Goal: Transaction & Acquisition: Purchase product/service

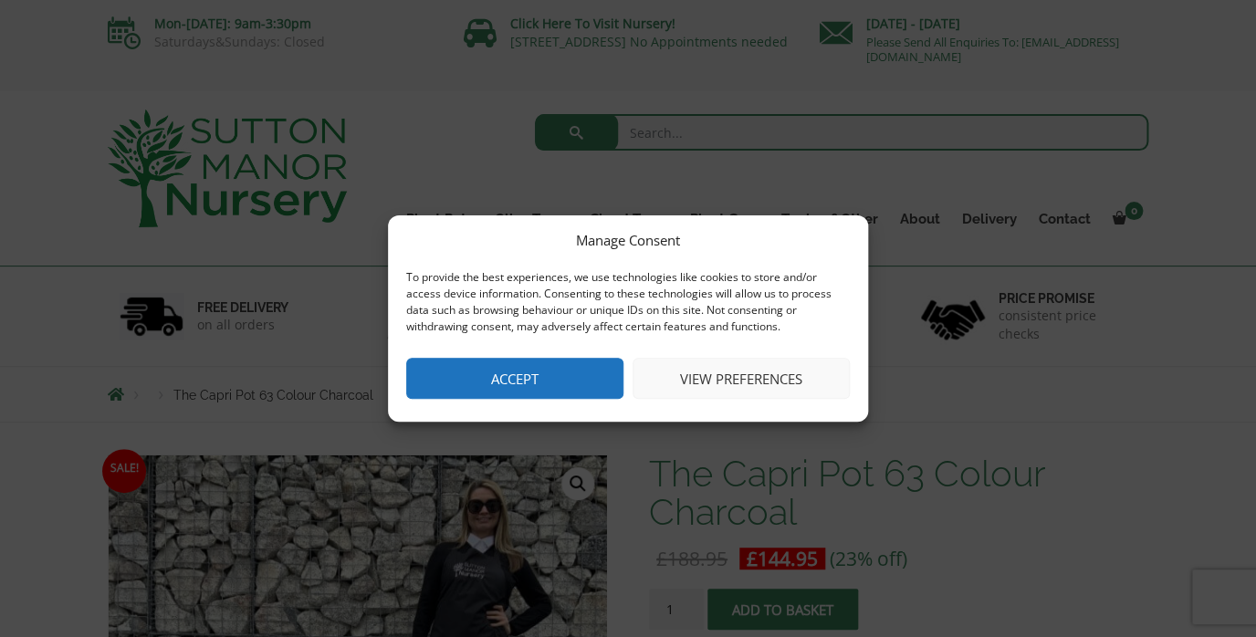
click at [716, 370] on button "View preferences" at bounding box center [741, 378] width 217 height 41
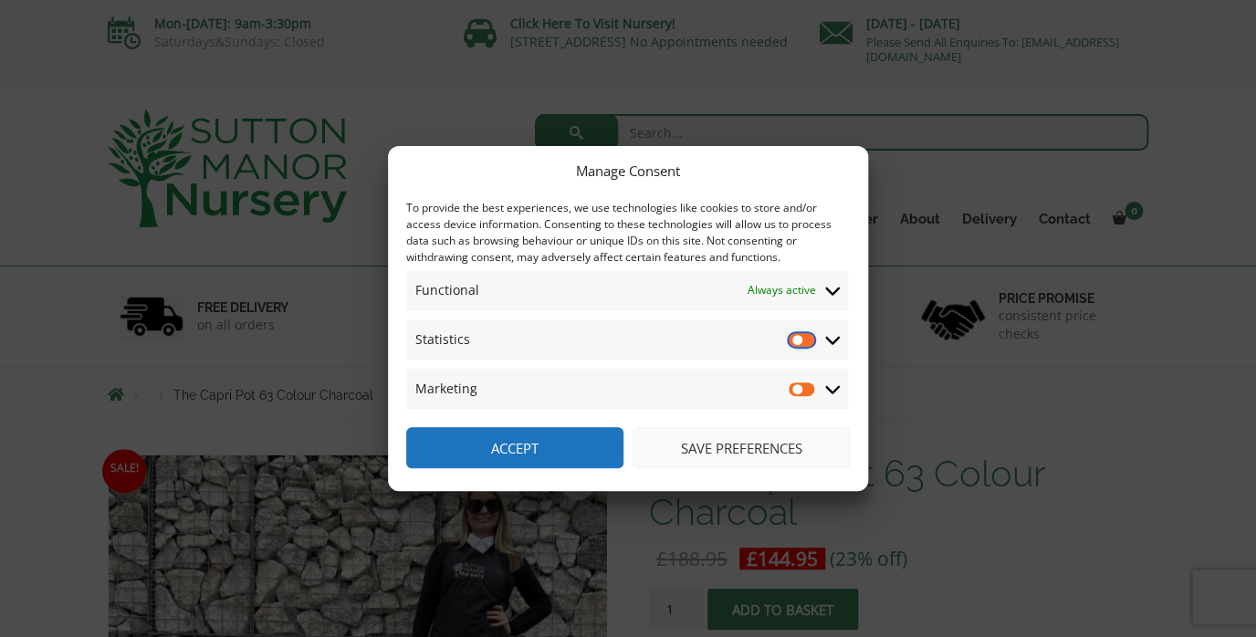
click at [807, 343] on input "Statistics" at bounding box center [802, 340] width 27 height 18
checkbox input "true"
click at [809, 389] on input "Marketing" at bounding box center [802, 389] width 27 height 18
checkbox input "true"
click at [797, 339] on input "Statistics" at bounding box center [802, 340] width 27 height 18
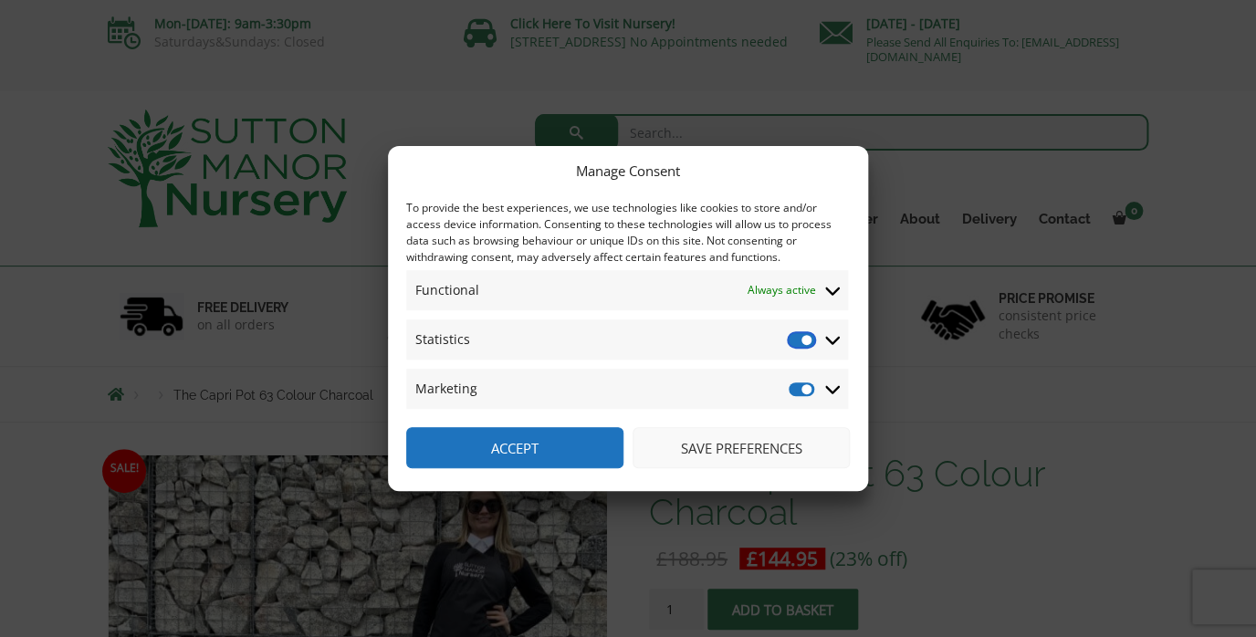
checkbox input "false"
click at [803, 391] on input "Marketing" at bounding box center [802, 389] width 27 height 18
checkbox input "false"
click at [812, 340] on input "Statistics" at bounding box center [802, 340] width 27 height 18
checkbox input "true"
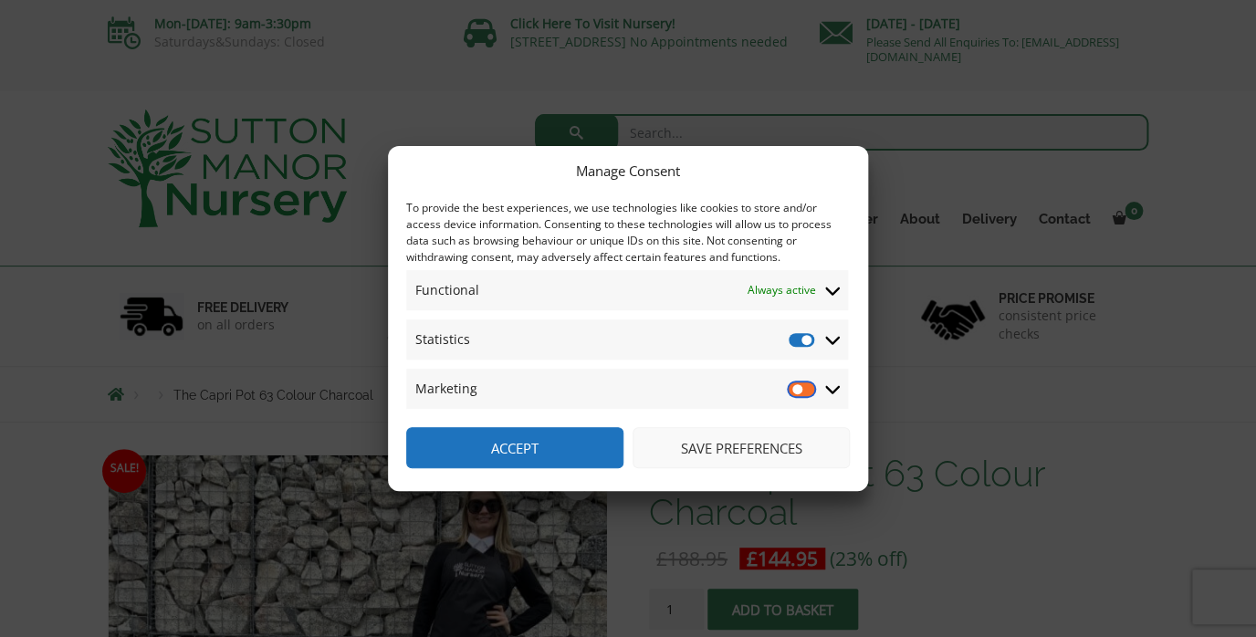
click at [814, 389] on input "Marketing" at bounding box center [802, 389] width 27 height 18
checkbox input "true"
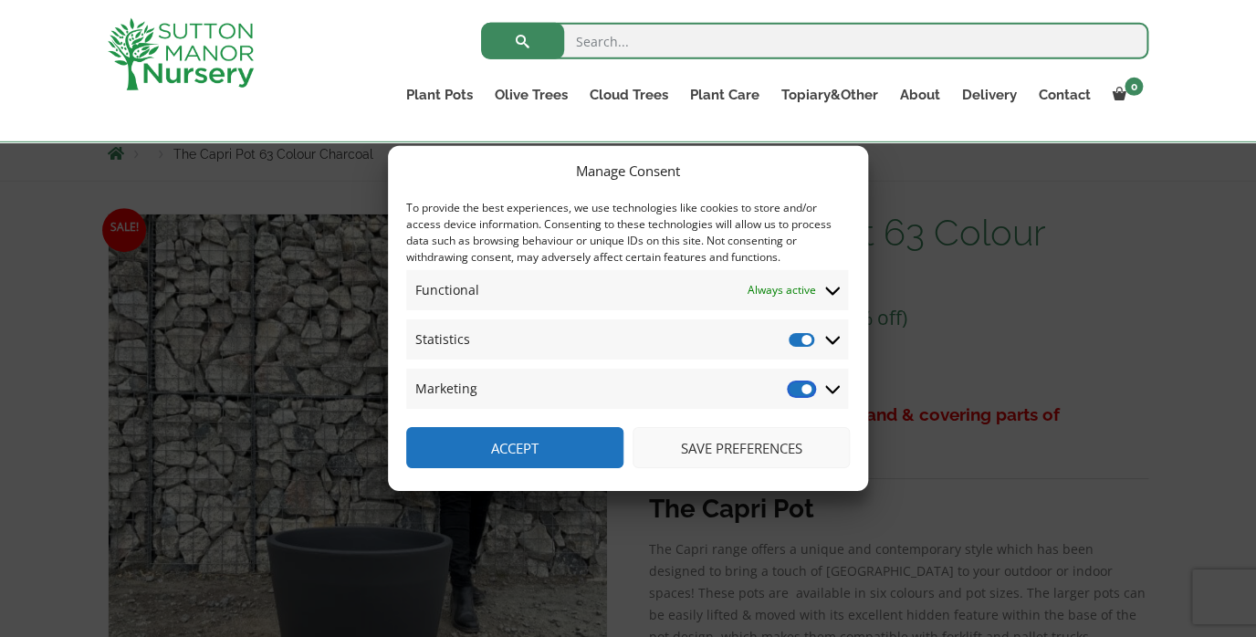
scroll to position [263, 0]
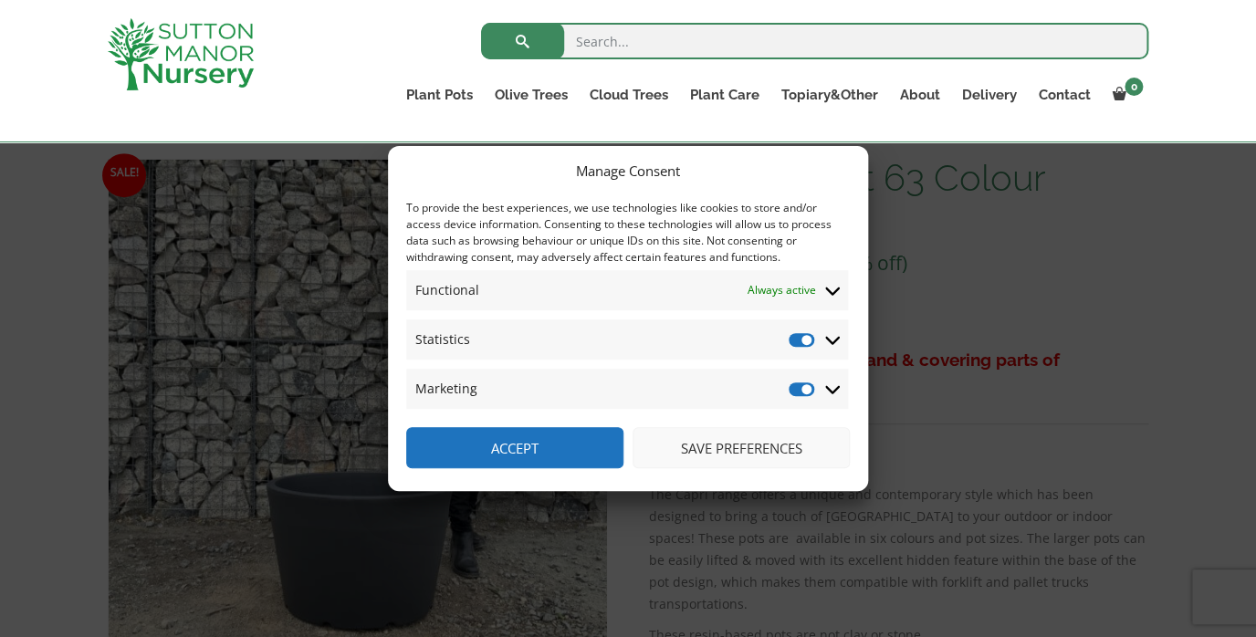
click at [828, 340] on icon at bounding box center [832, 341] width 15 height 8
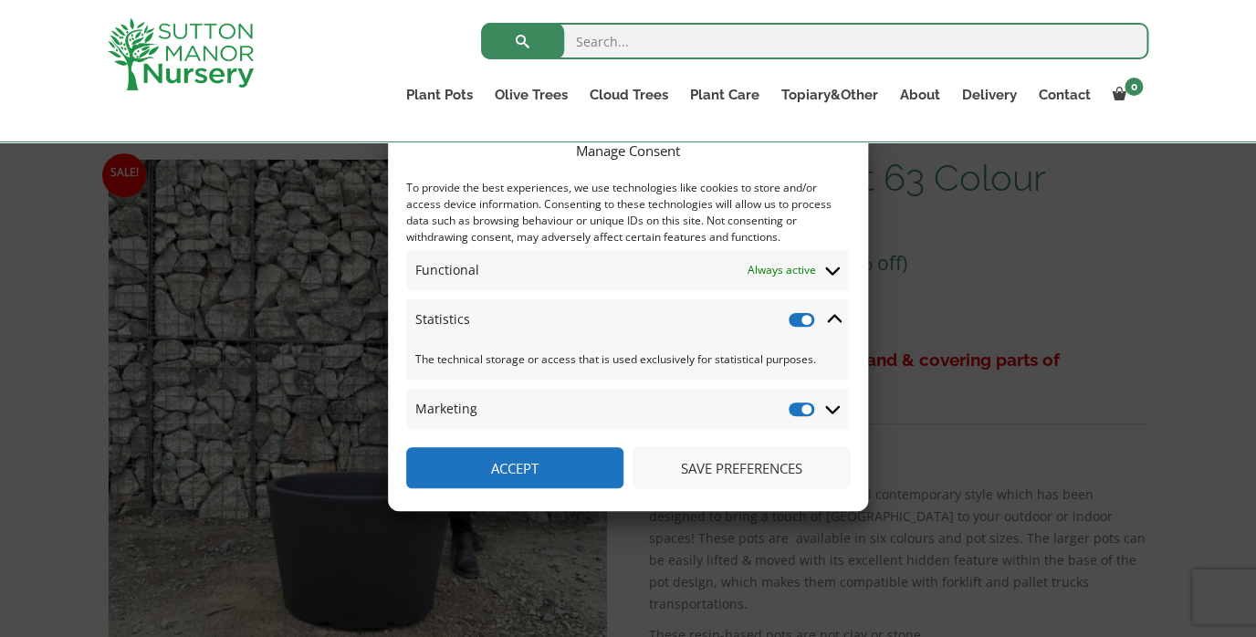
click at [834, 273] on icon at bounding box center [832, 272] width 15 height 8
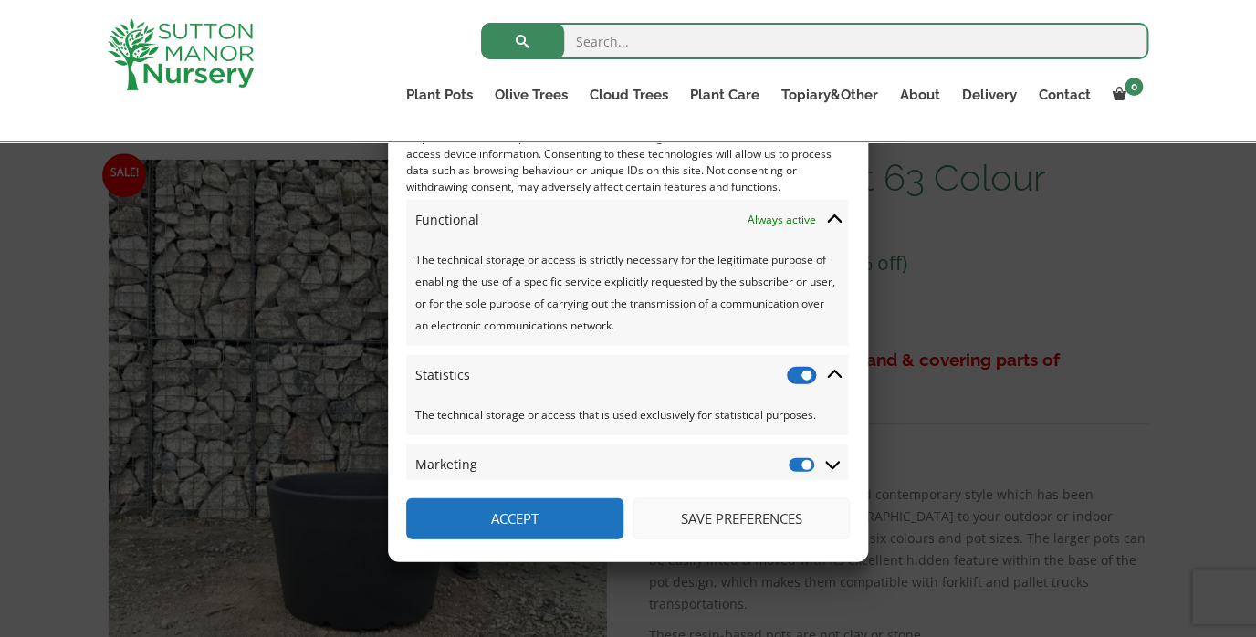
click at [807, 366] on input "Statistics" at bounding box center [802, 375] width 27 height 18
click at [811, 369] on input "Statistics" at bounding box center [802, 375] width 27 height 18
checkbox input "true"
click at [761, 525] on button "Save preferences" at bounding box center [741, 518] width 217 height 41
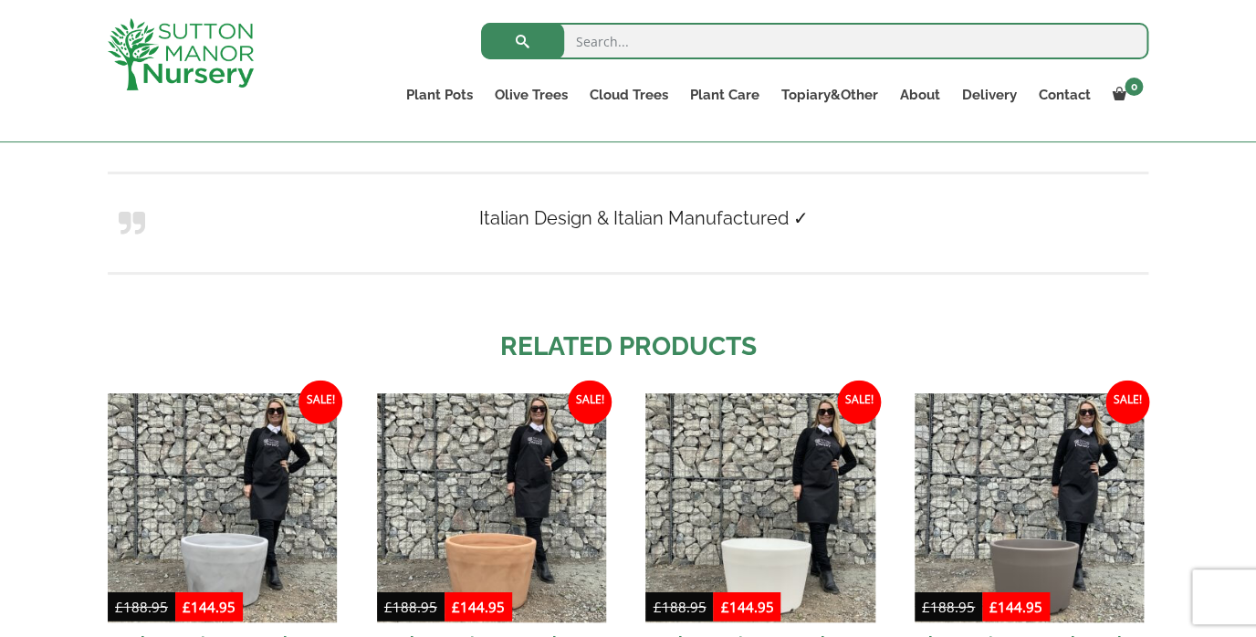
scroll to position [774, 0]
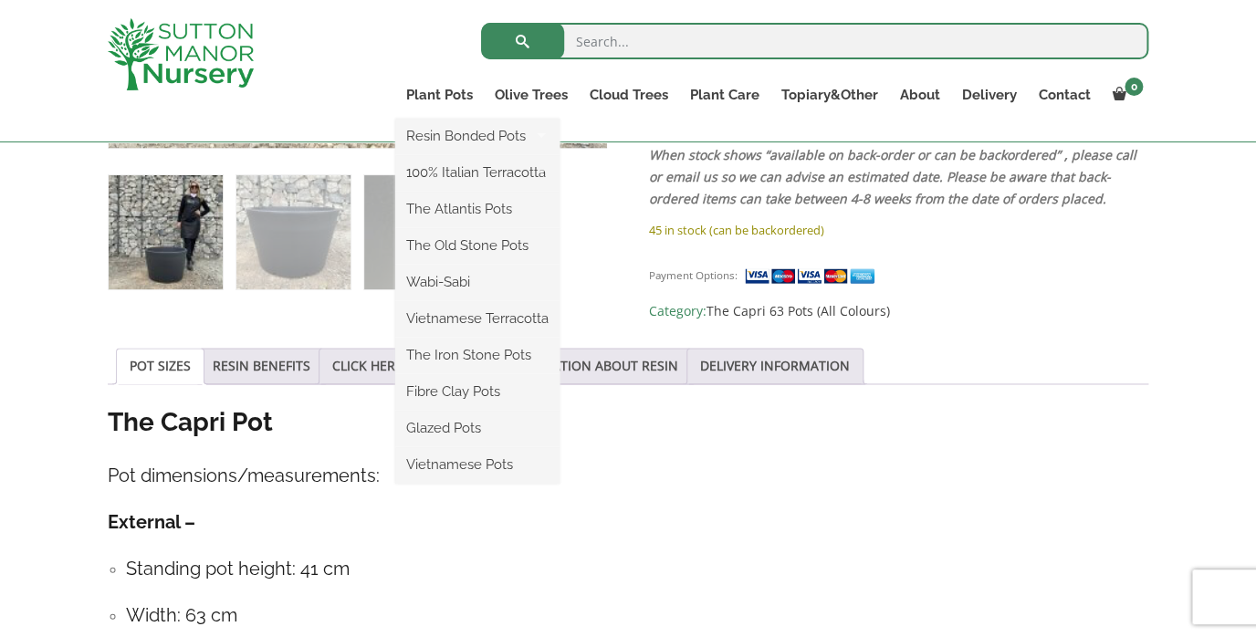
click at [438, 119] on ul "Resin Bonded Pots The Amalfi Pots The Milan Pots The Capri Pots The Brunello Po…" at bounding box center [477, 301] width 164 height 365
click at [437, 96] on link "Plant Pots" at bounding box center [439, 95] width 89 height 26
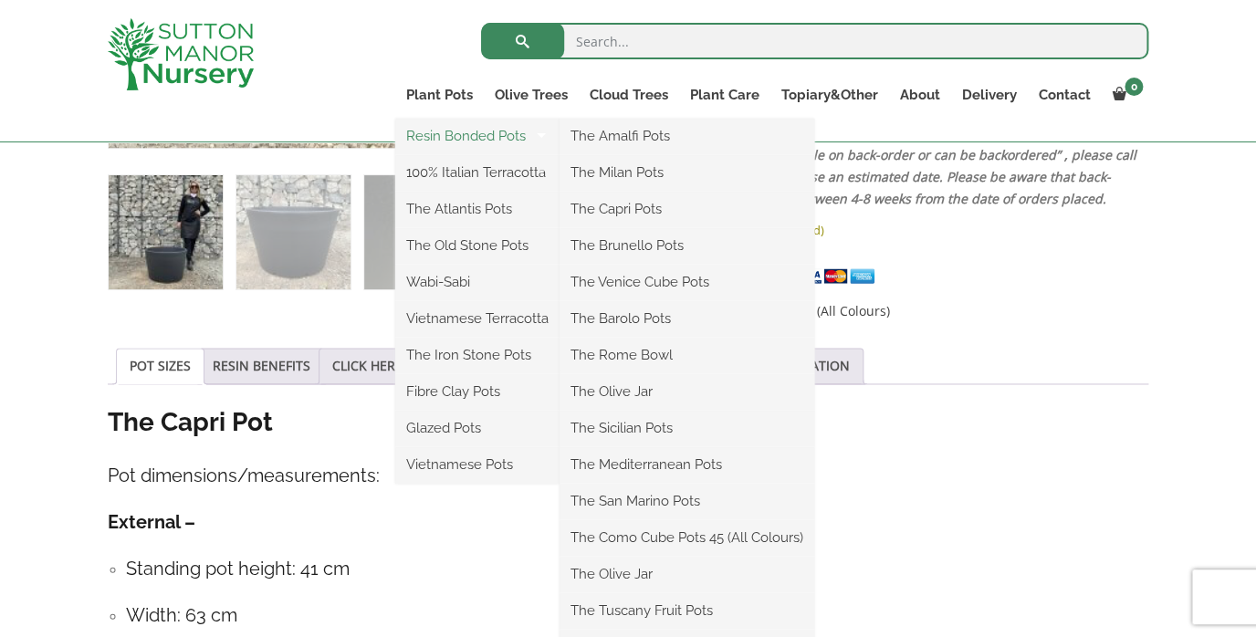
click at [443, 142] on link "Resin Bonded Pots" at bounding box center [477, 135] width 164 height 27
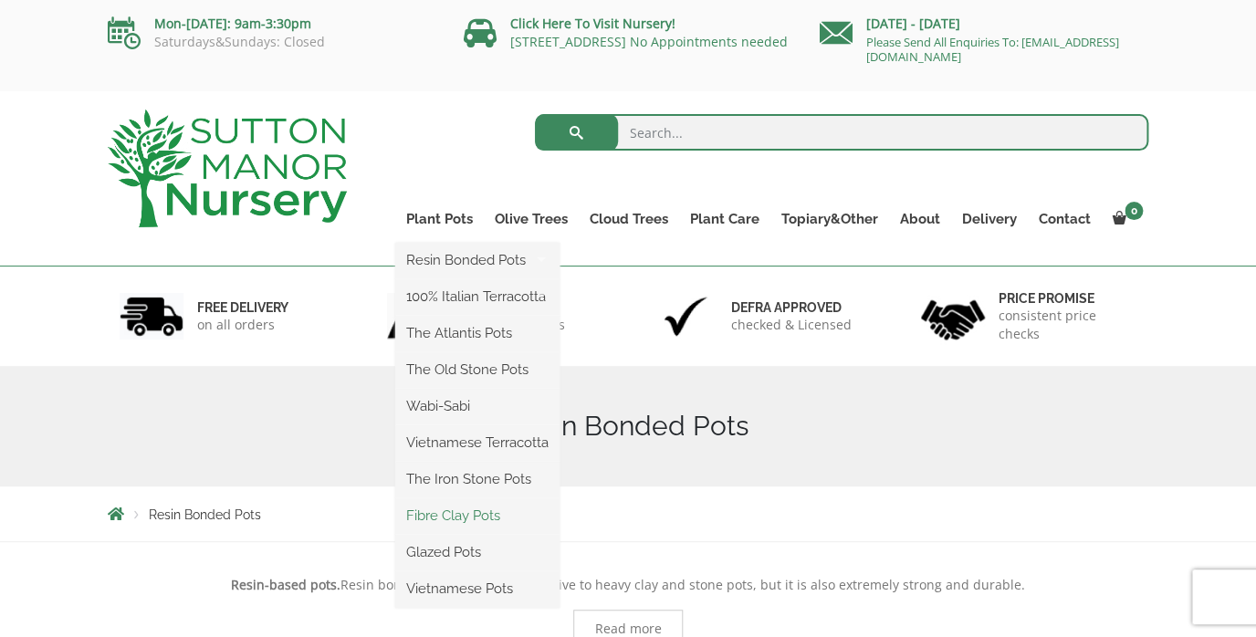
click at [440, 515] on link "Fibre Clay Pots" at bounding box center [477, 515] width 164 height 27
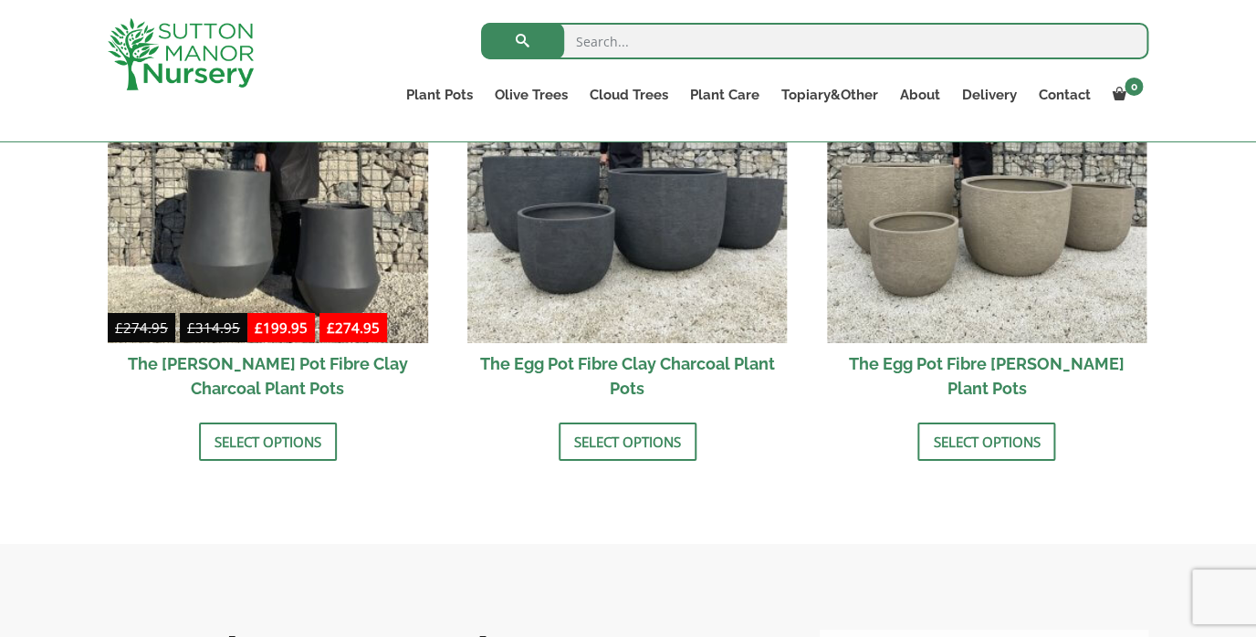
scroll to position [858, 0]
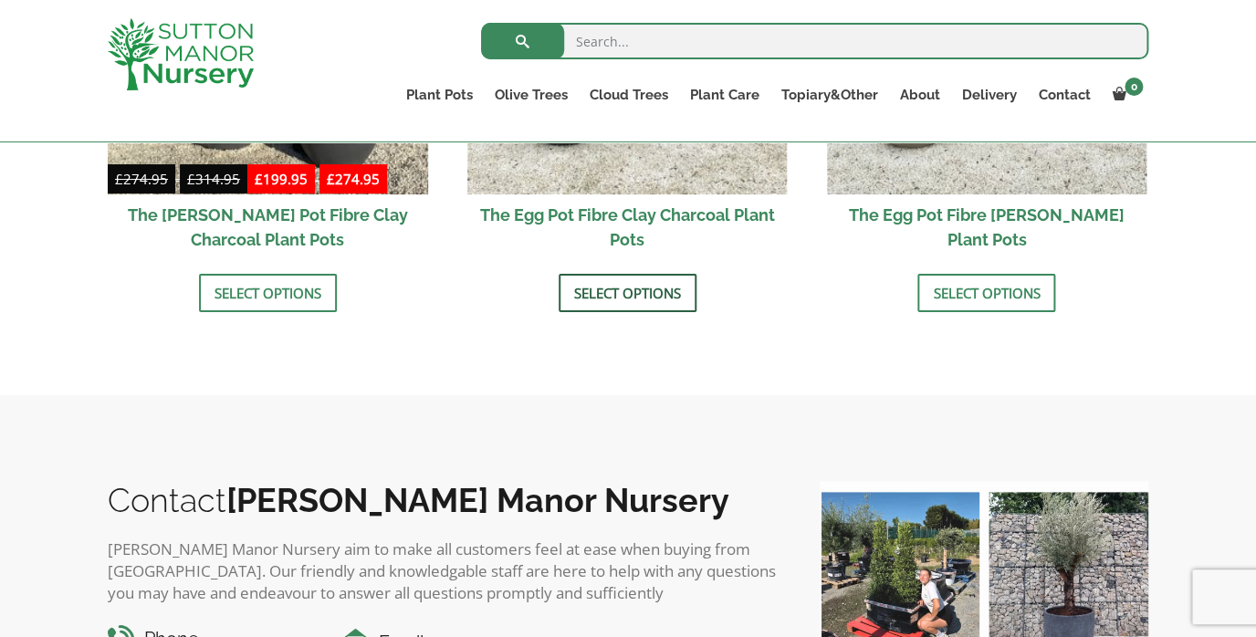
click at [602, 292] on link "Select options" at bounding box center [628, 293] width 138 height 38
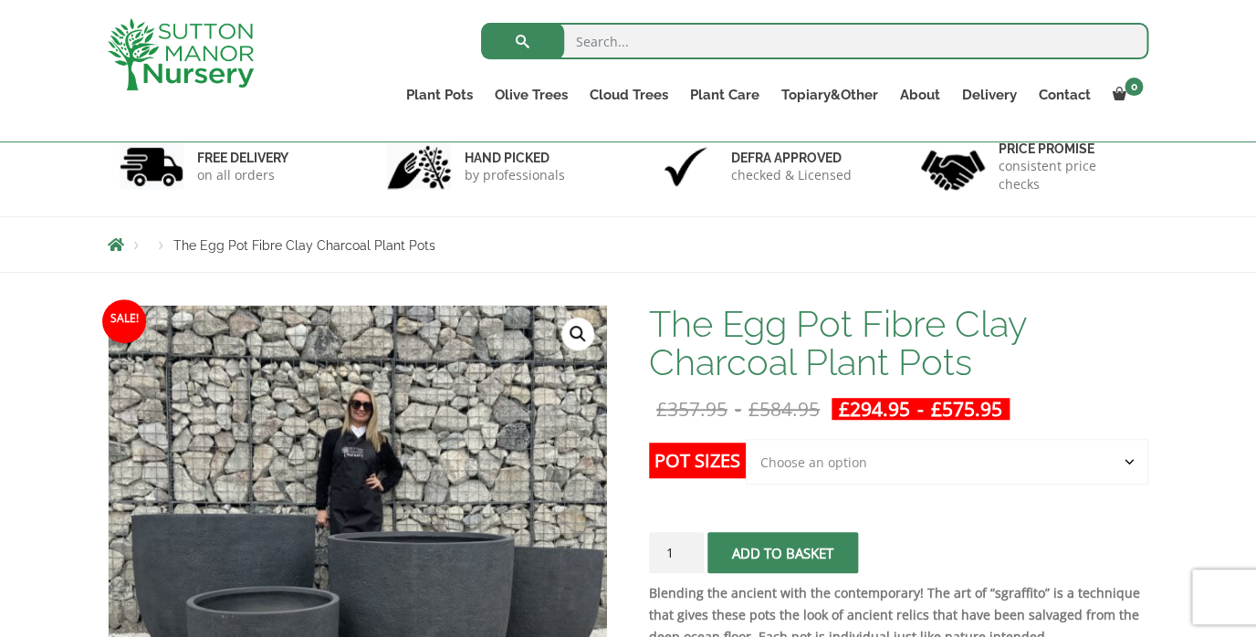
scroll to position [321, 0]
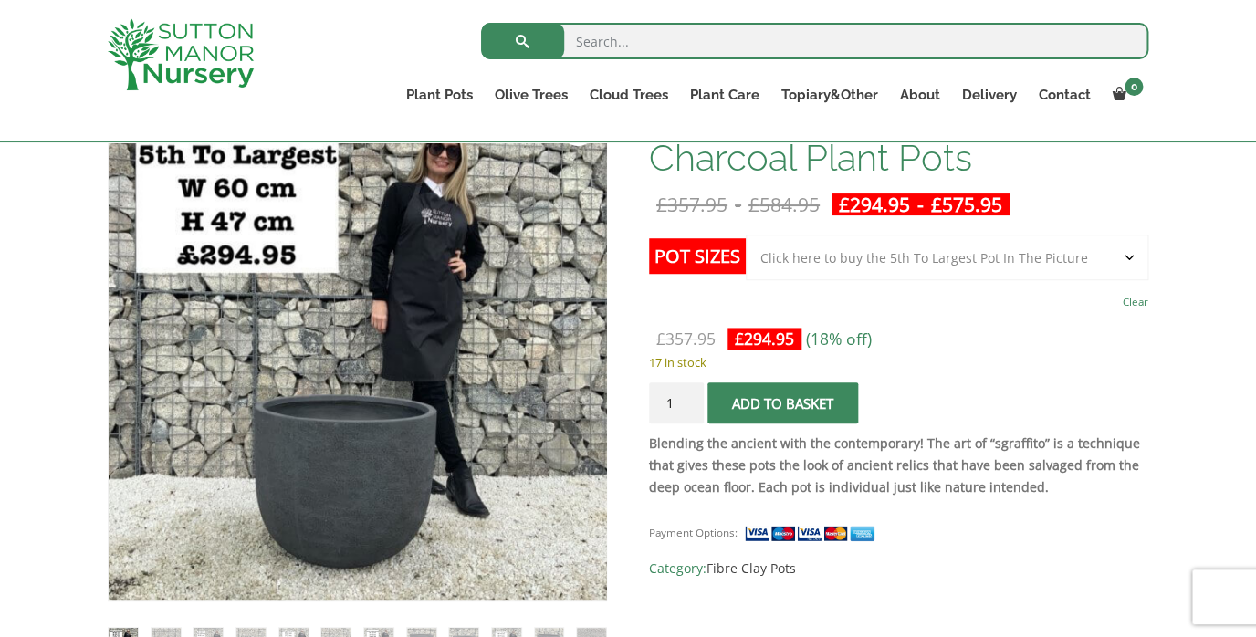
select select "Click here to buy The Largest Pot In The Picture"
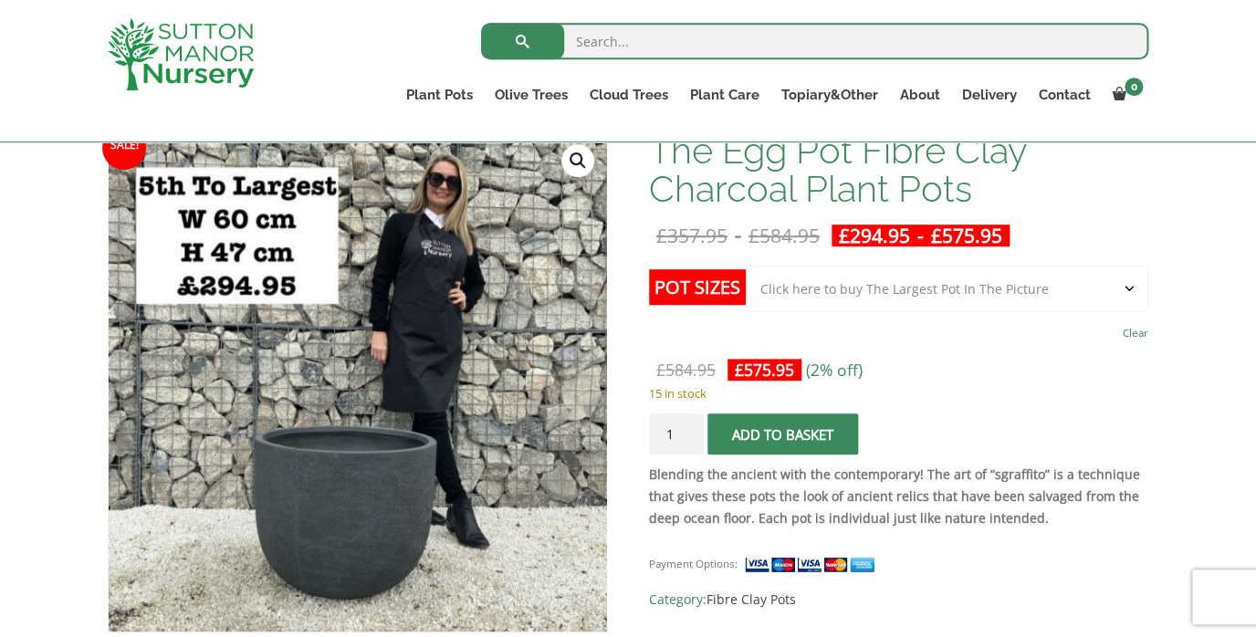
scroll to position [248, 0]
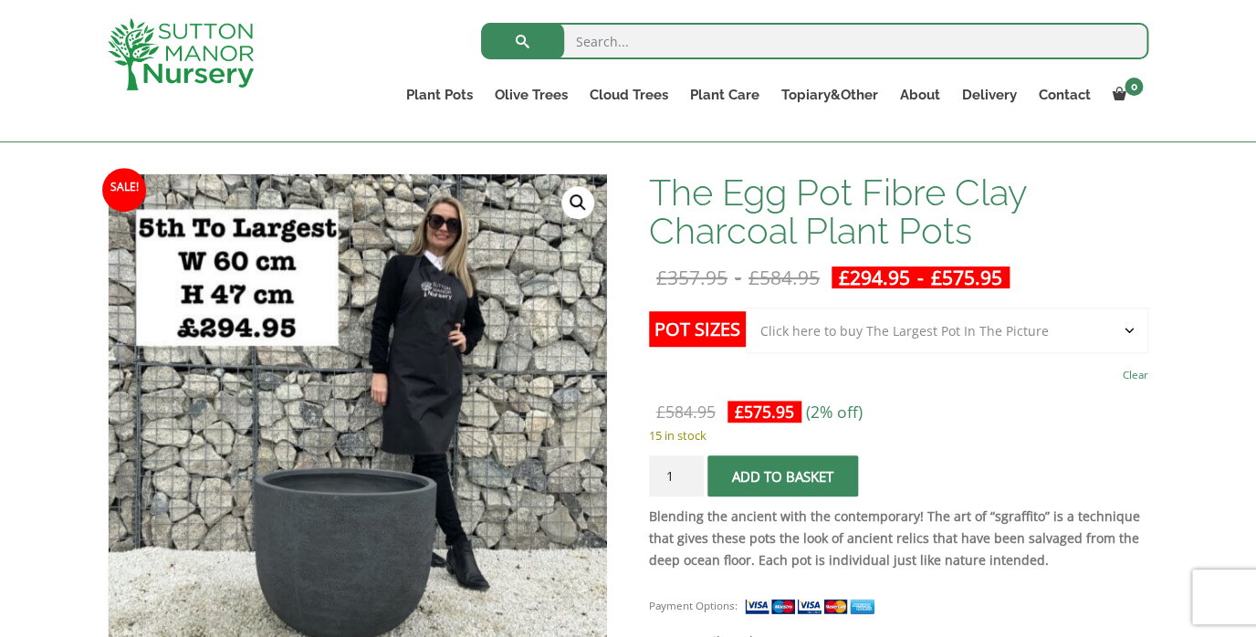
click at [1138, 378] on link "Clear" at bounding box center [1136, 375] width 26 height 26
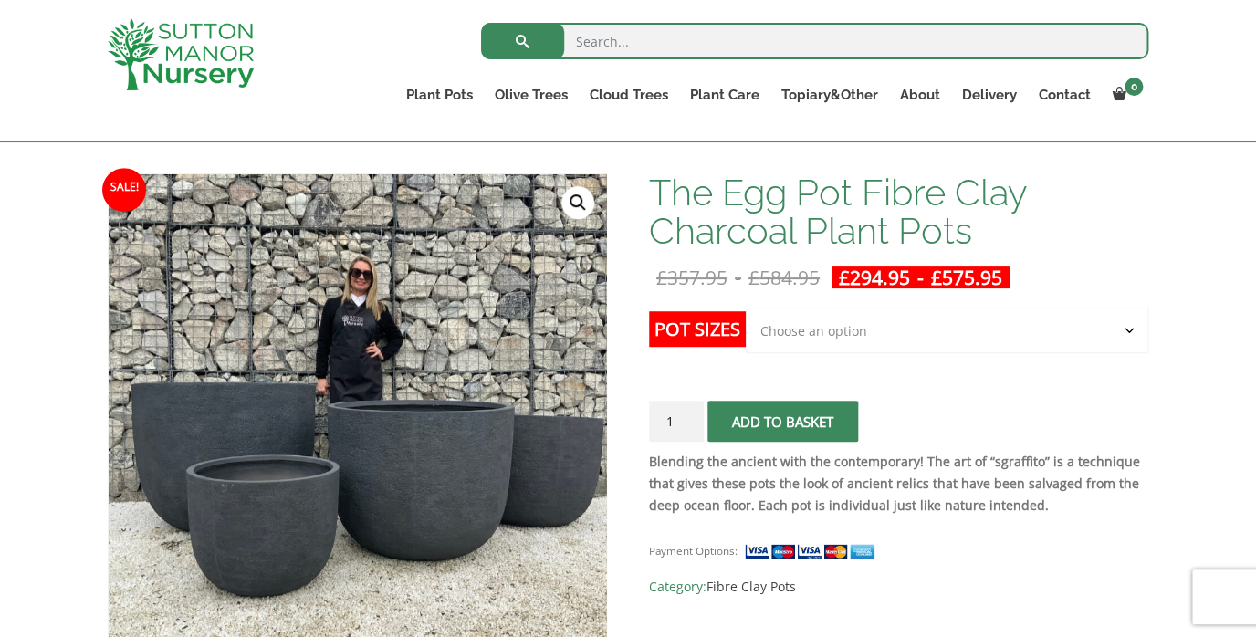
select select "Click here to buy The Largest Pot In The Picture"
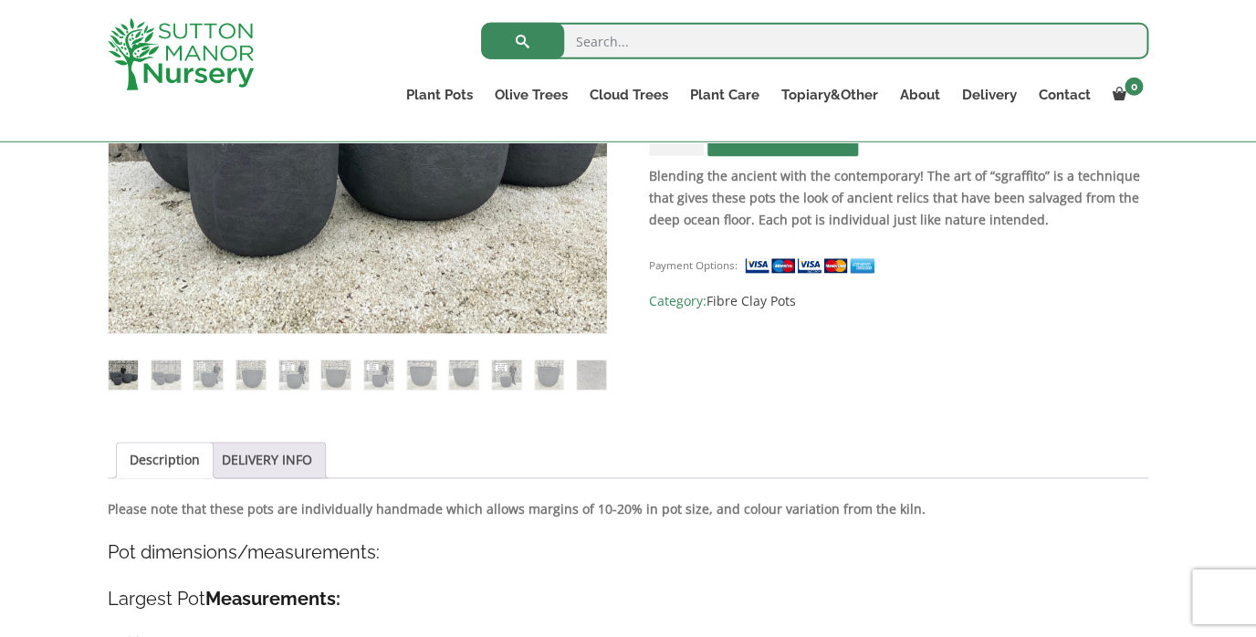
scroll to position [643, 0]
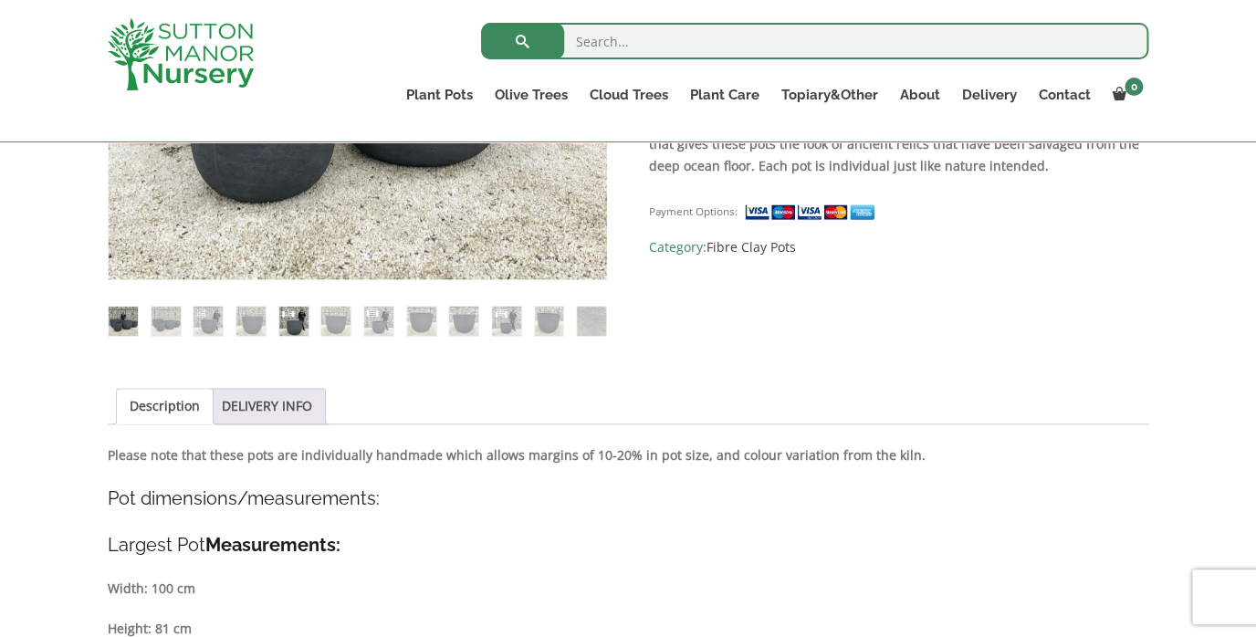
click at [302, 325] on img at bounding box center [293, 321] width 29 height 29
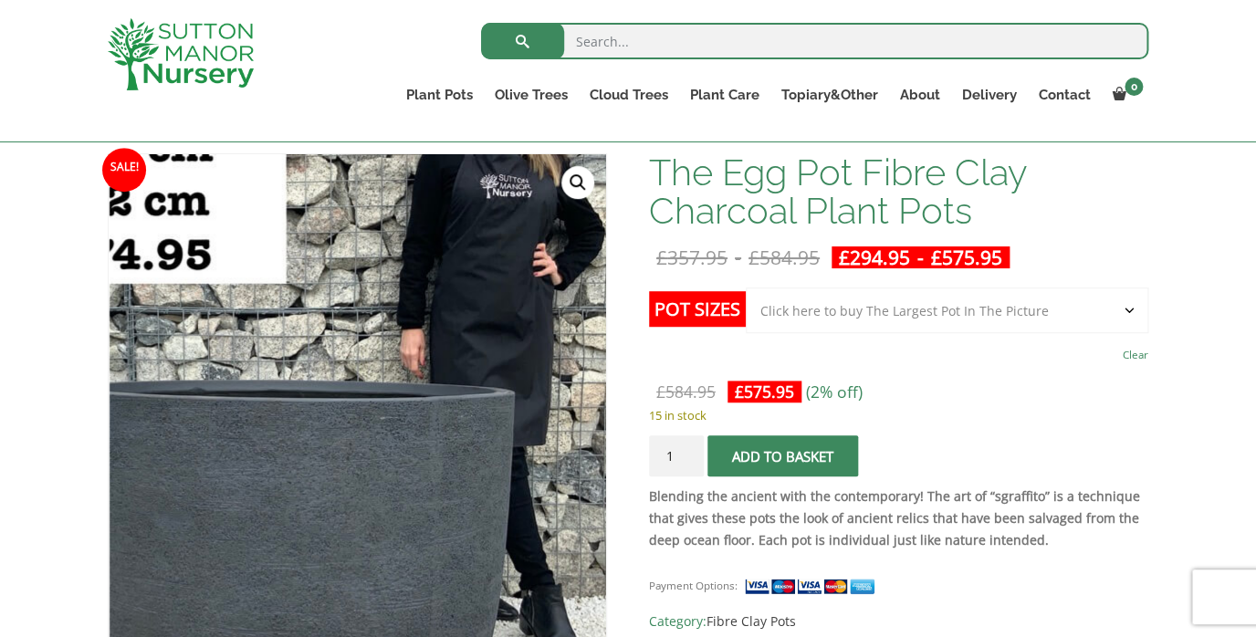
scroll to position [263, 0]
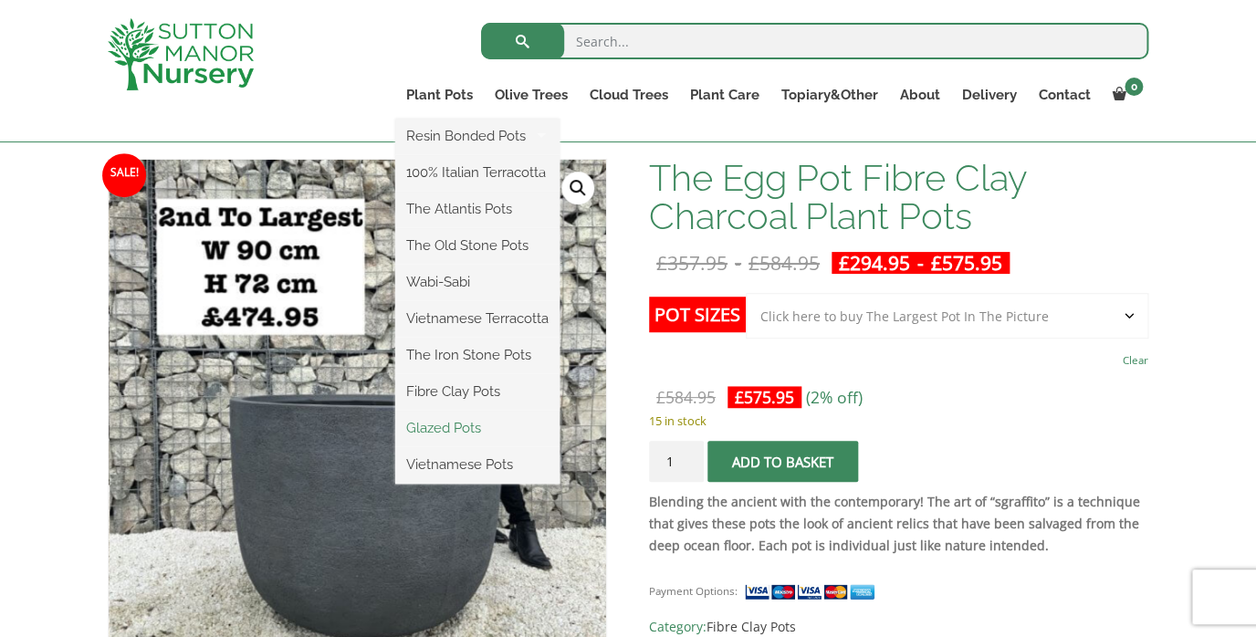
click at [461, 427] on link "Glazed Pots" at bounding box center [477, 428] width 164 height 27
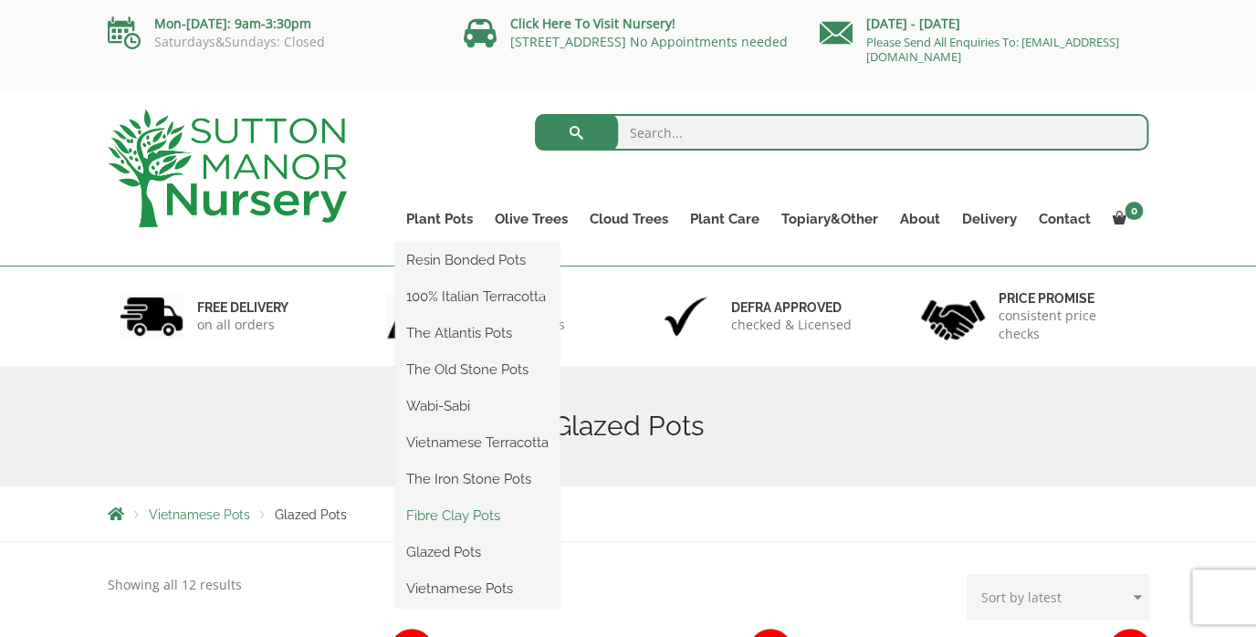
click at [476, 514] on link "Fibre Clay Pots" at bounding box center [477, 515] width 164 height 27
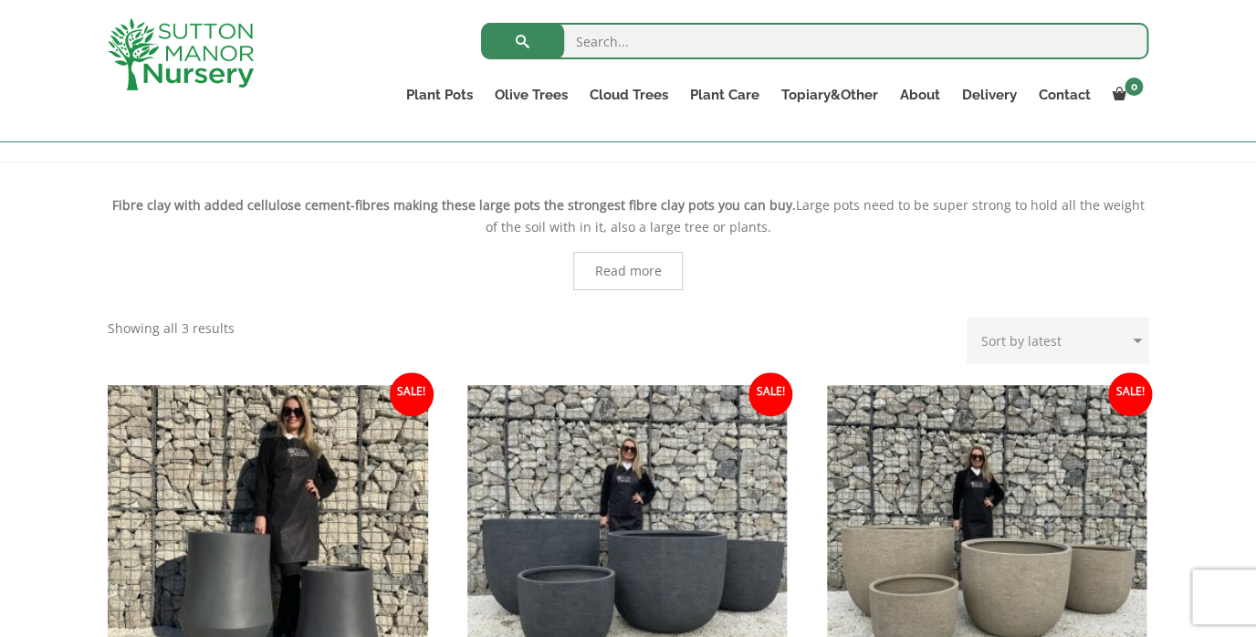
scroll to position [610, 0]
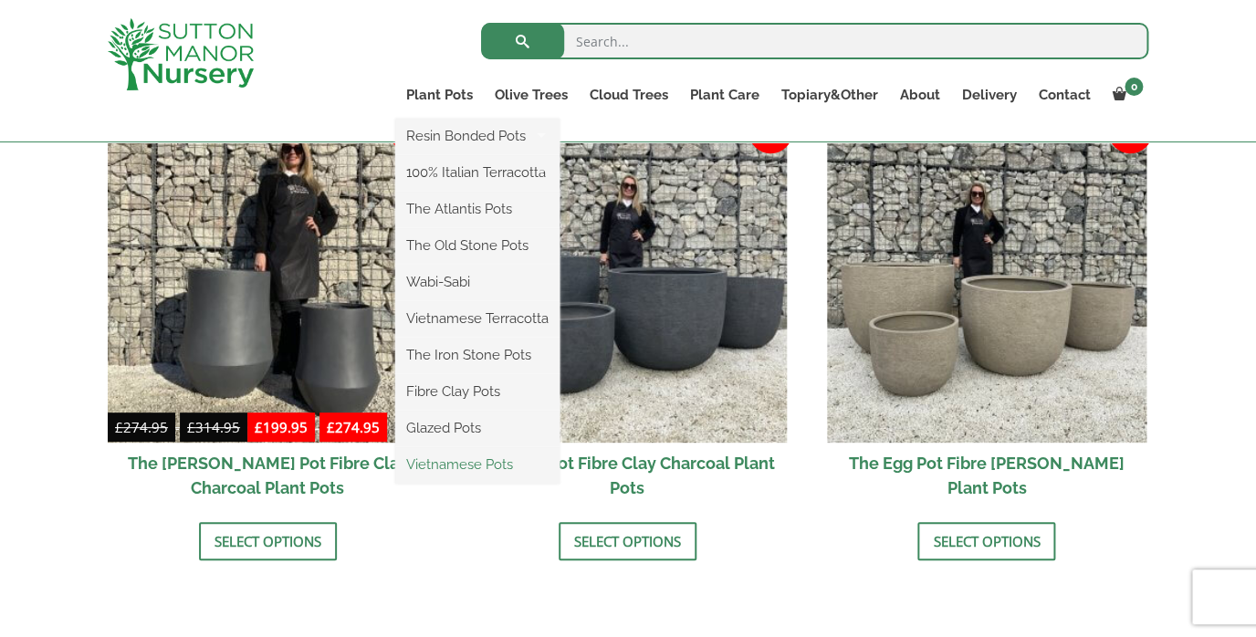
click at [442, 464] on link "Vietnamese Pots" at bounding box center [477, 464] width 164 height 27
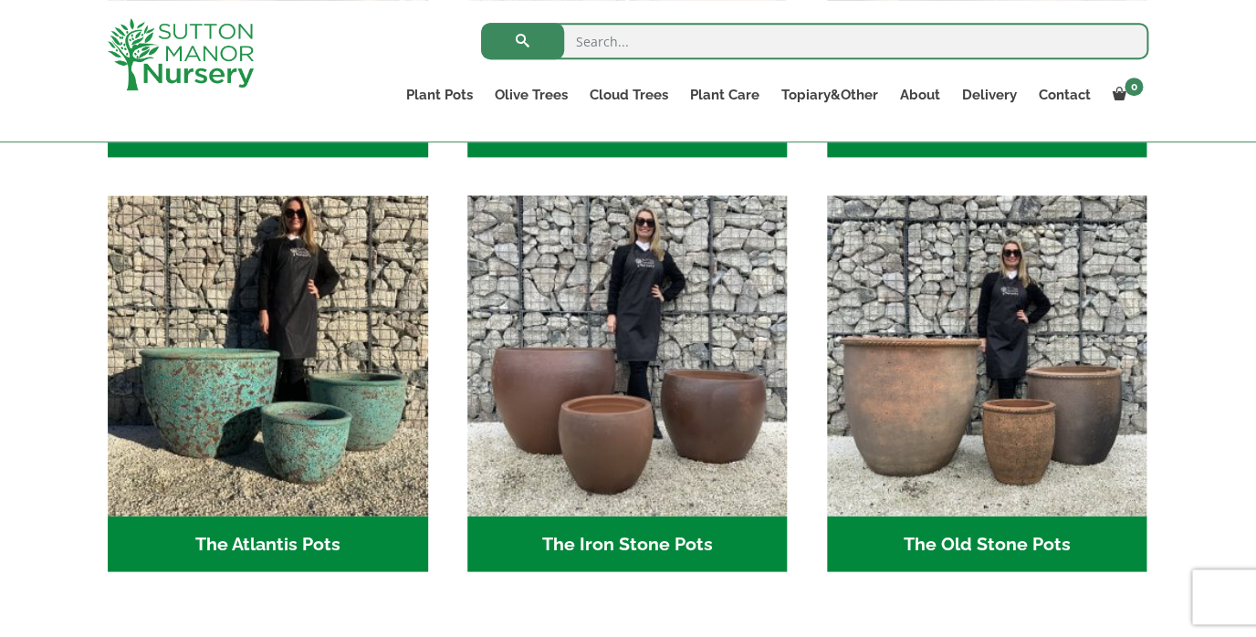
scroll to position [1198, 0]
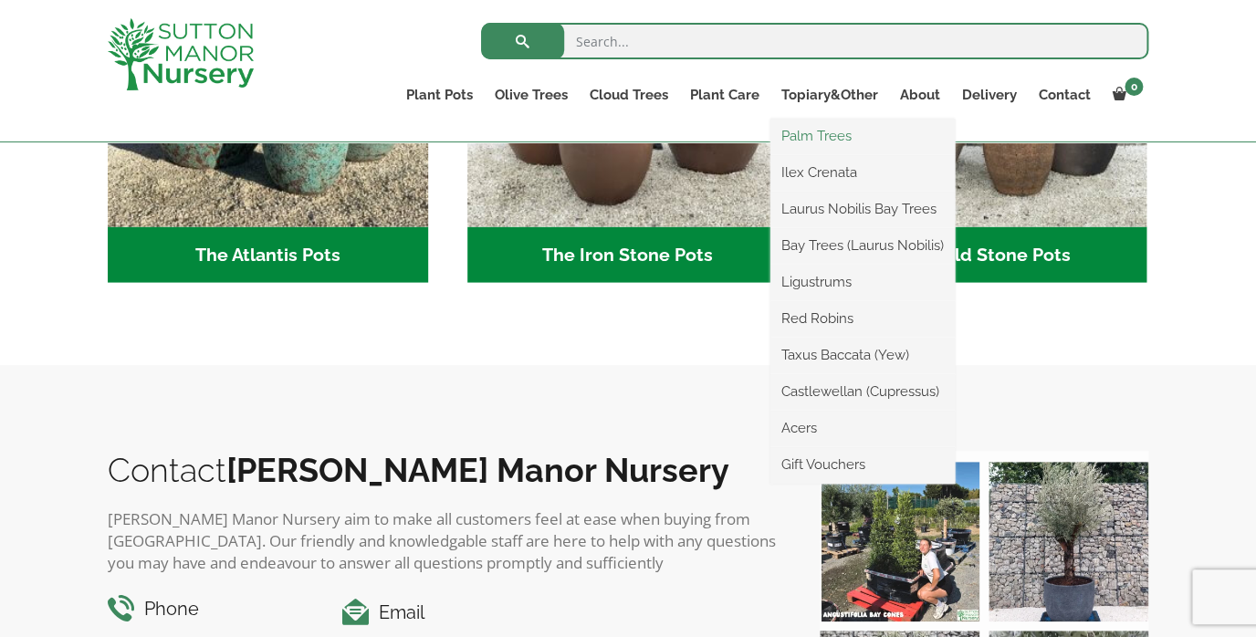
click at [836, 134] on link "Palm Trees" at bounding box center [863, 135] width 184 height 27
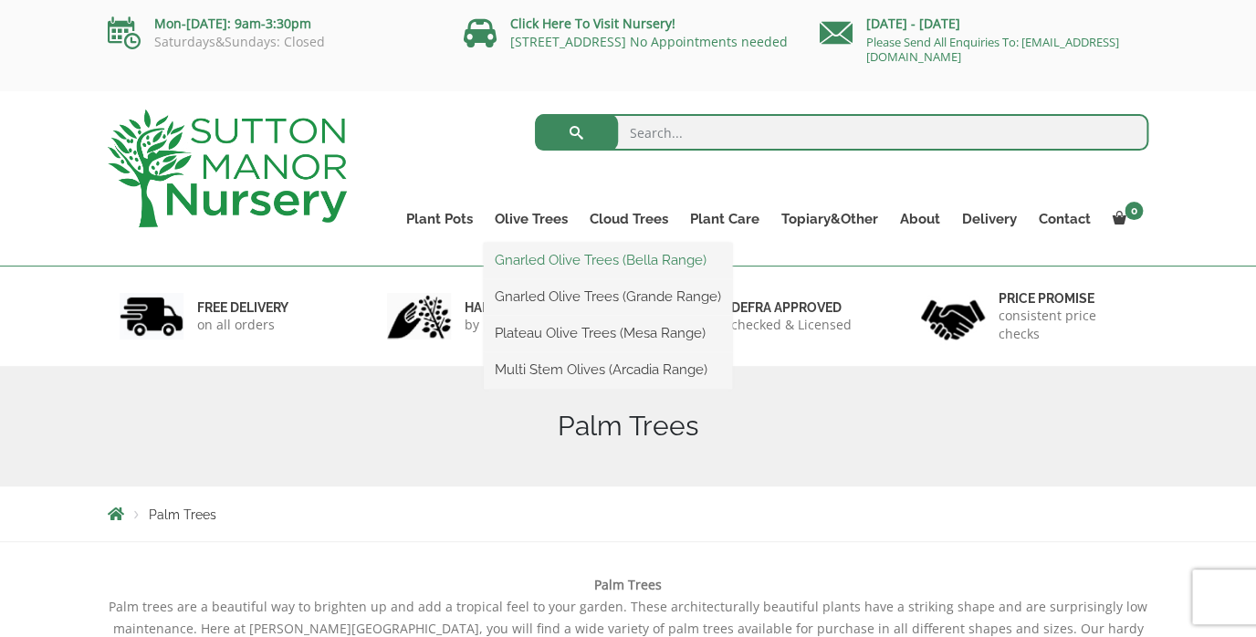
click at [540, 265] on link "Gnarled Olive Trees (Bella Range)" at bounding box center [608, 260] width 248 height 27
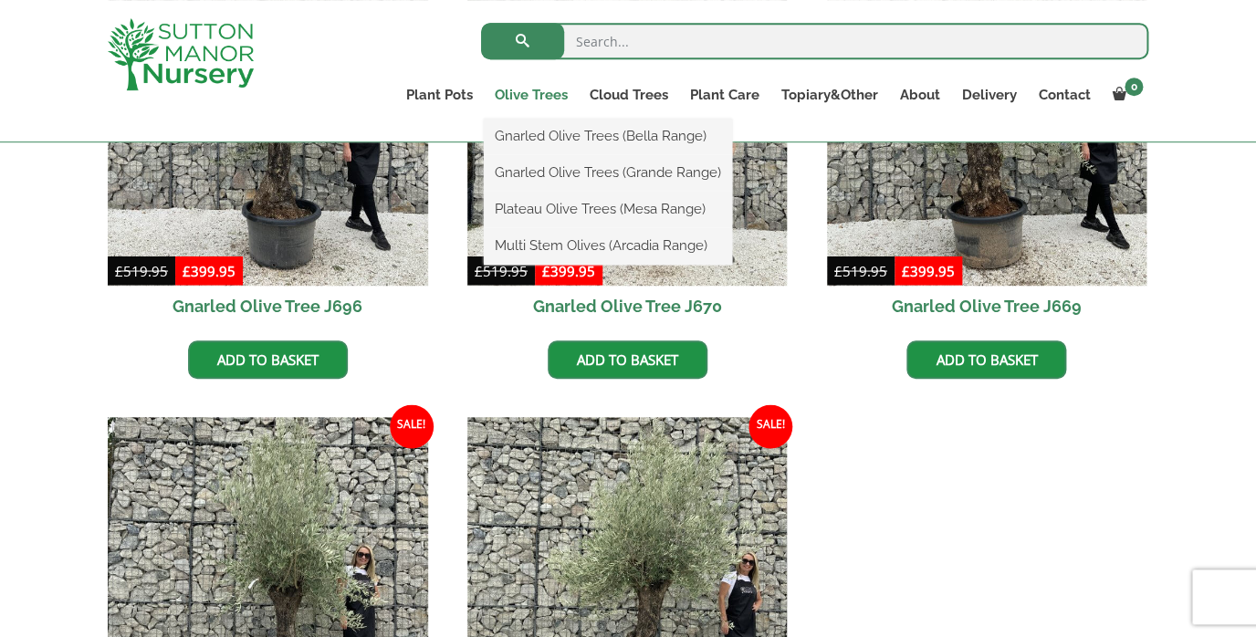
scroll to position [818, 0]
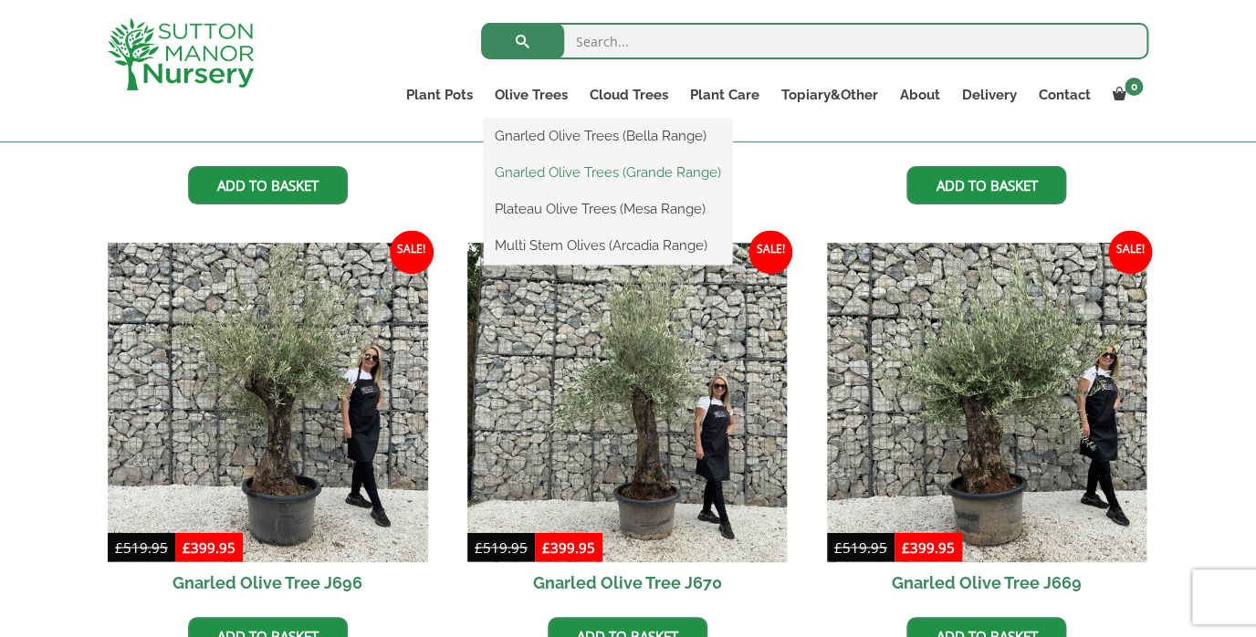
click at [542, 171] on link "Gnarled Olive Trees (Grande Range)" at bounding box center [608, 172] width 248 height 27
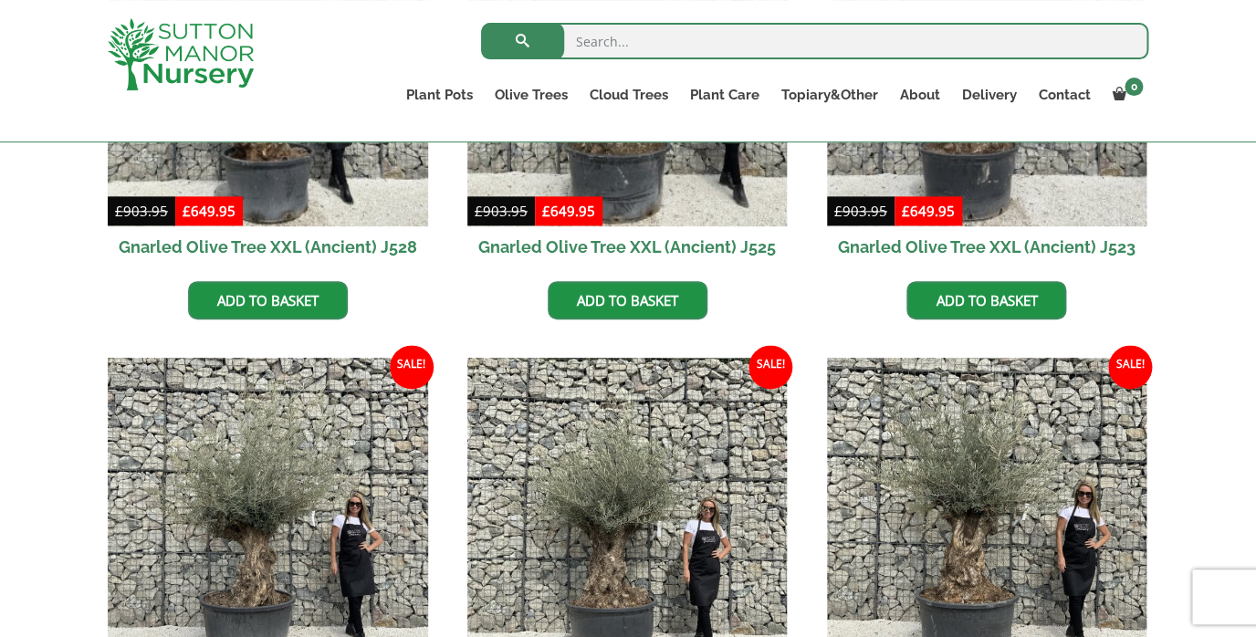
scroll to position [741, 0]
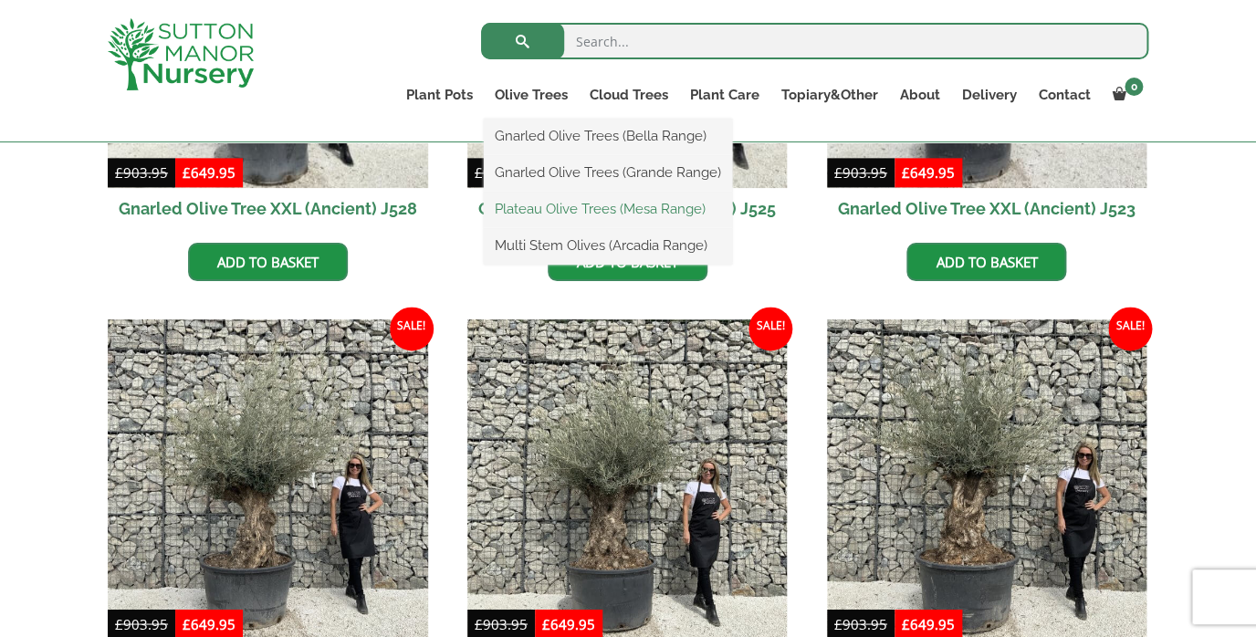
click at [523, 211] on link "Plateau Olive Trees (Mesa Range)" at bounding box center [608, 208] width 248 height 27
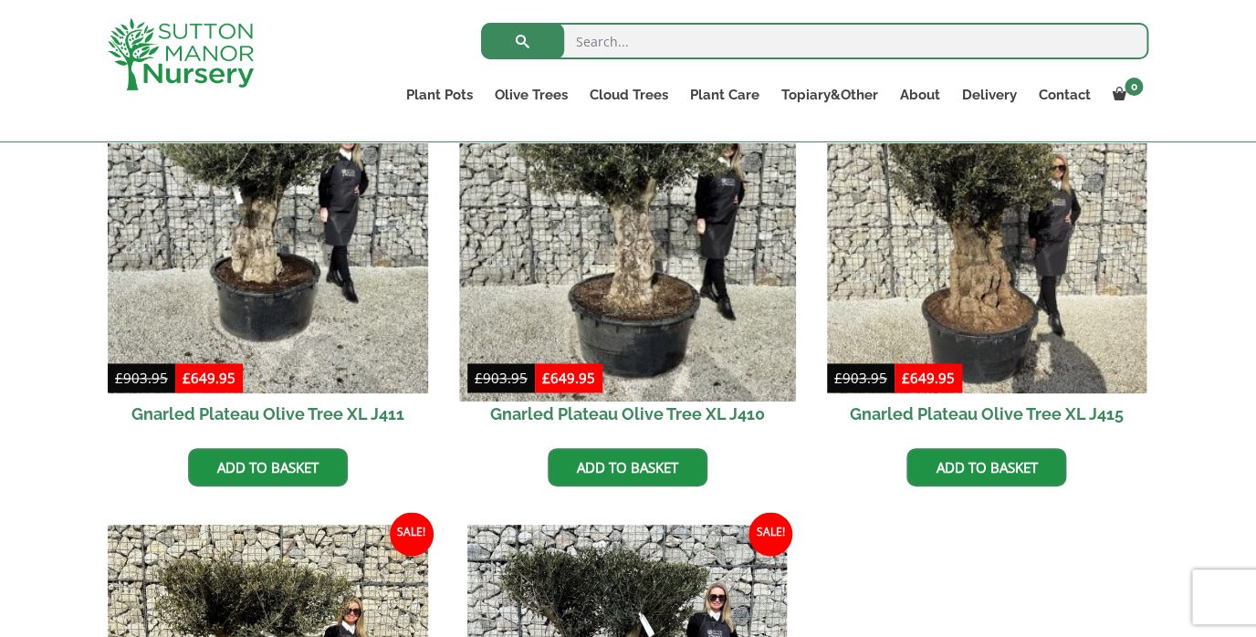
scroll to position [584, 0]
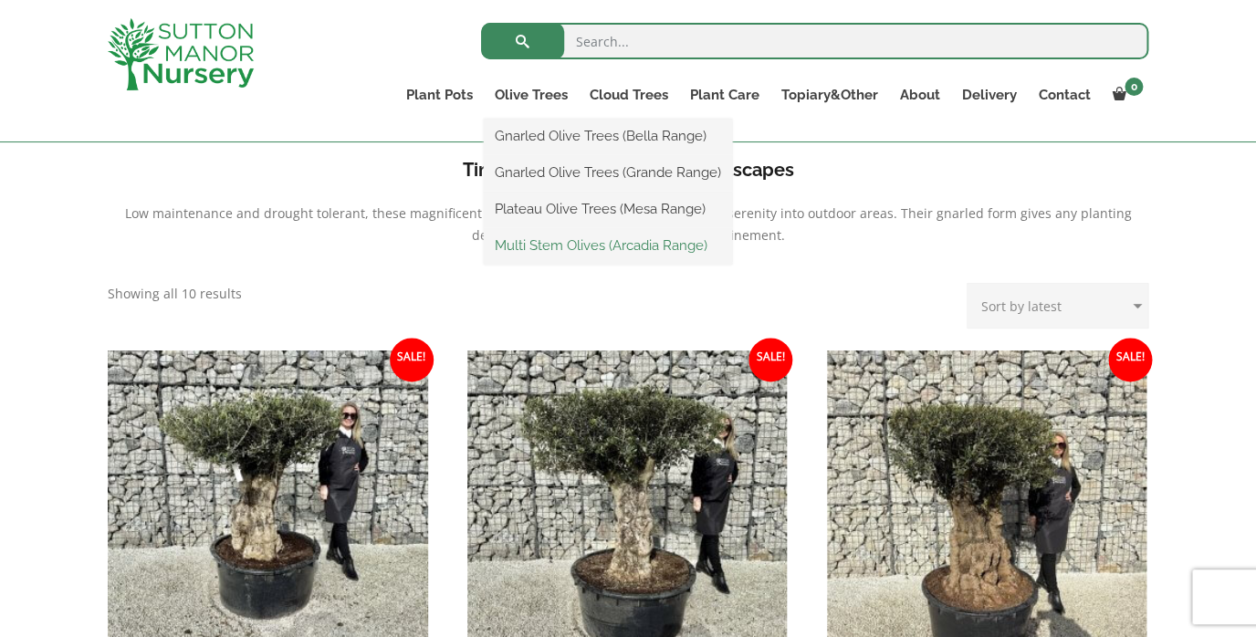
click at [530, 240] on link "Multi Stem Olives (Arcadia Range)" at bounding box center [608, 245] width 248 height 27
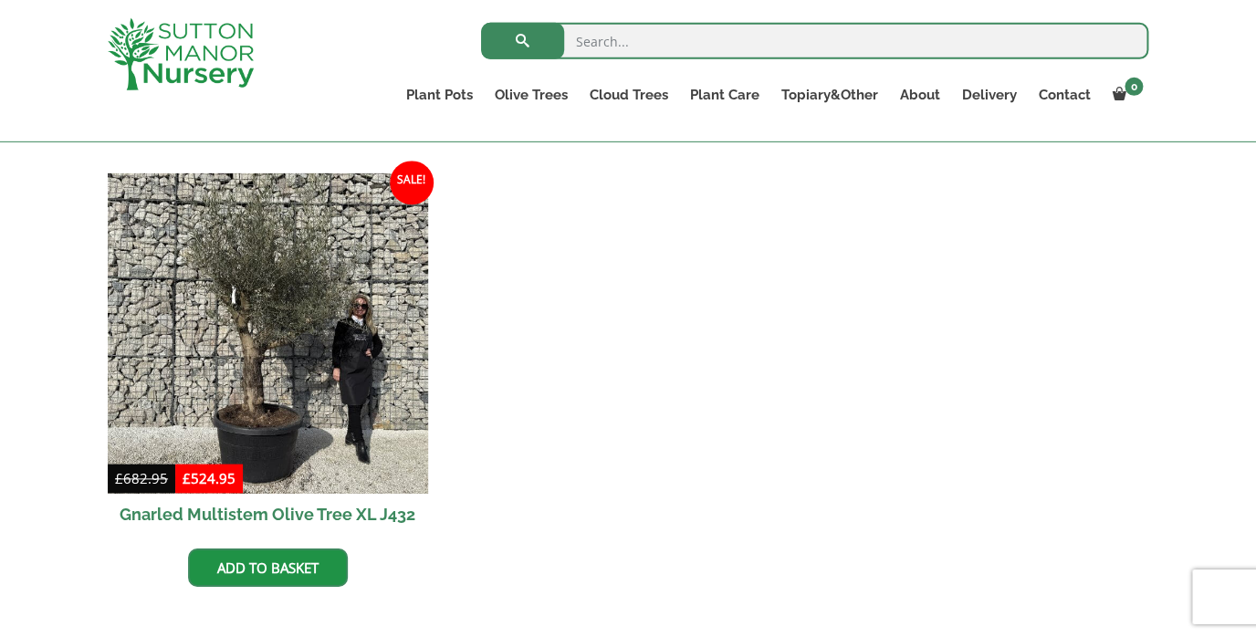
scroll to position [3039, 0]
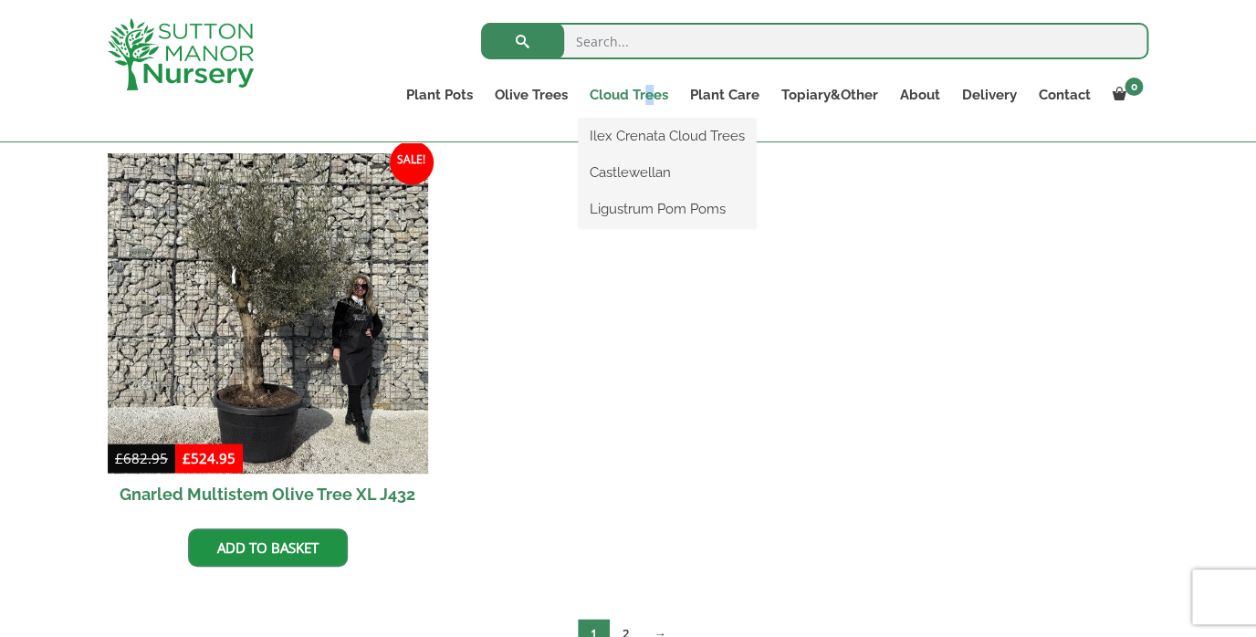
click at [653, 98] on link "Cloud Trees" at bounding box center [629, 95] width 100 height 26
click at [625, 139] on link "Ilex Crenata Cloud Trees" at bounding box center [667, 135] width 177 height 27
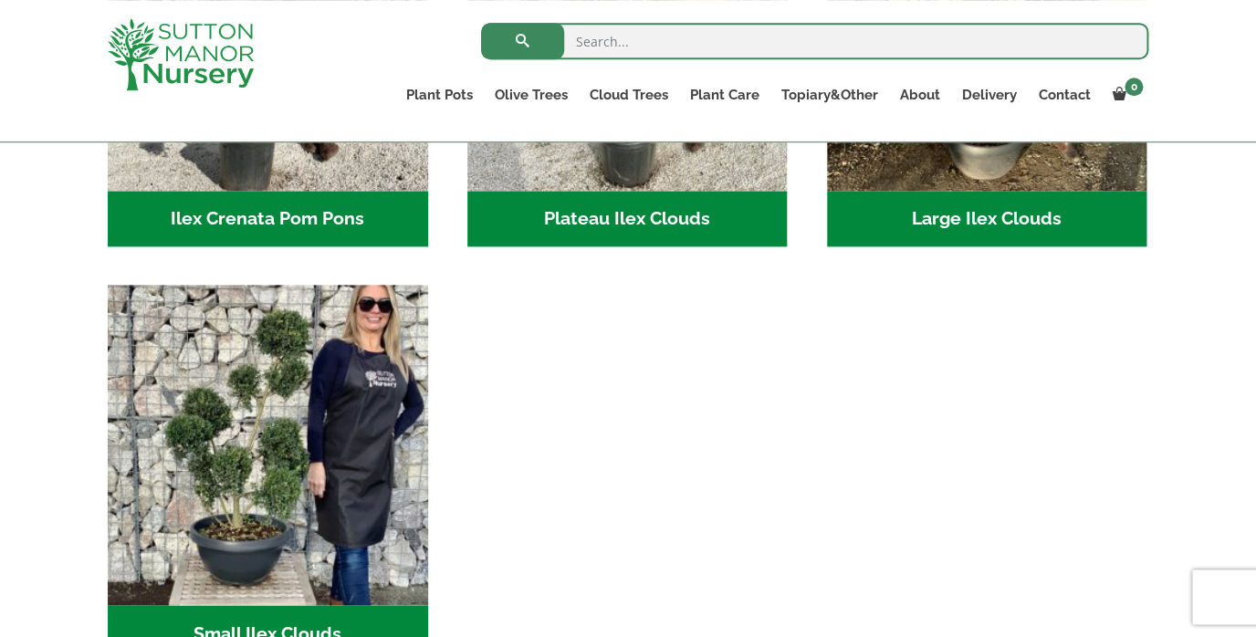
scroll to position [672, 0]
